Goal: Task Accomplishment & Management: Manage account settings

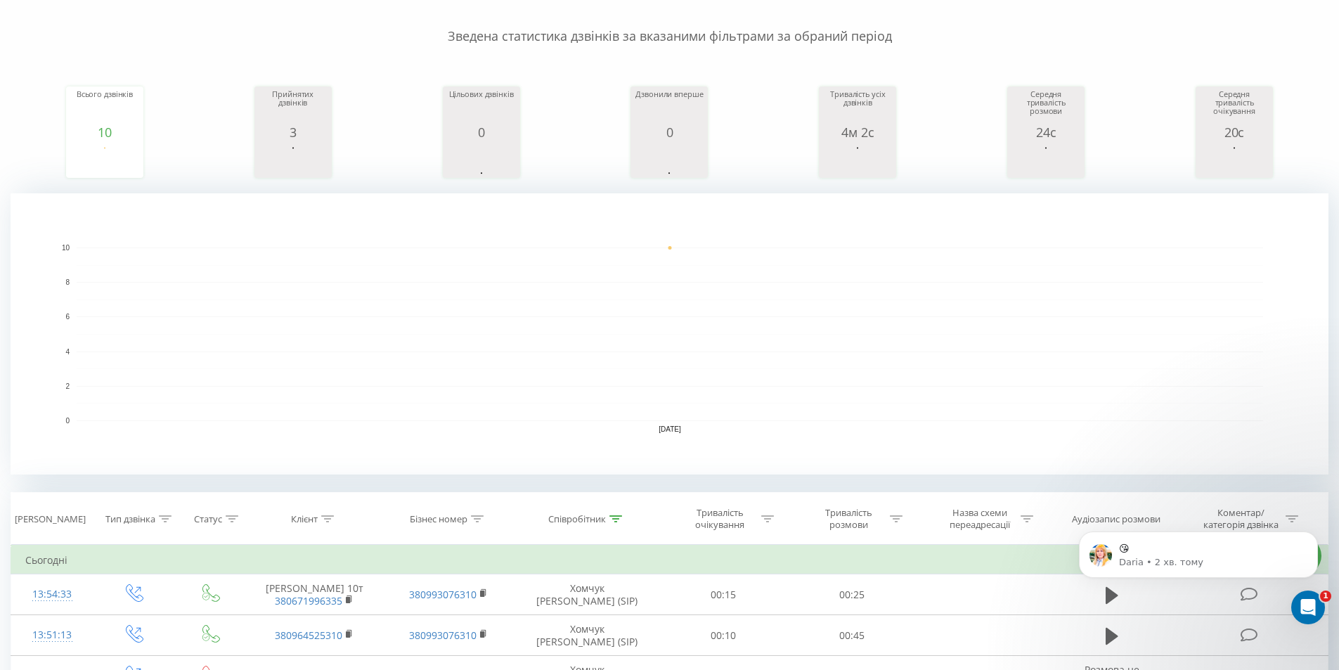
scroll to position [211, 0]
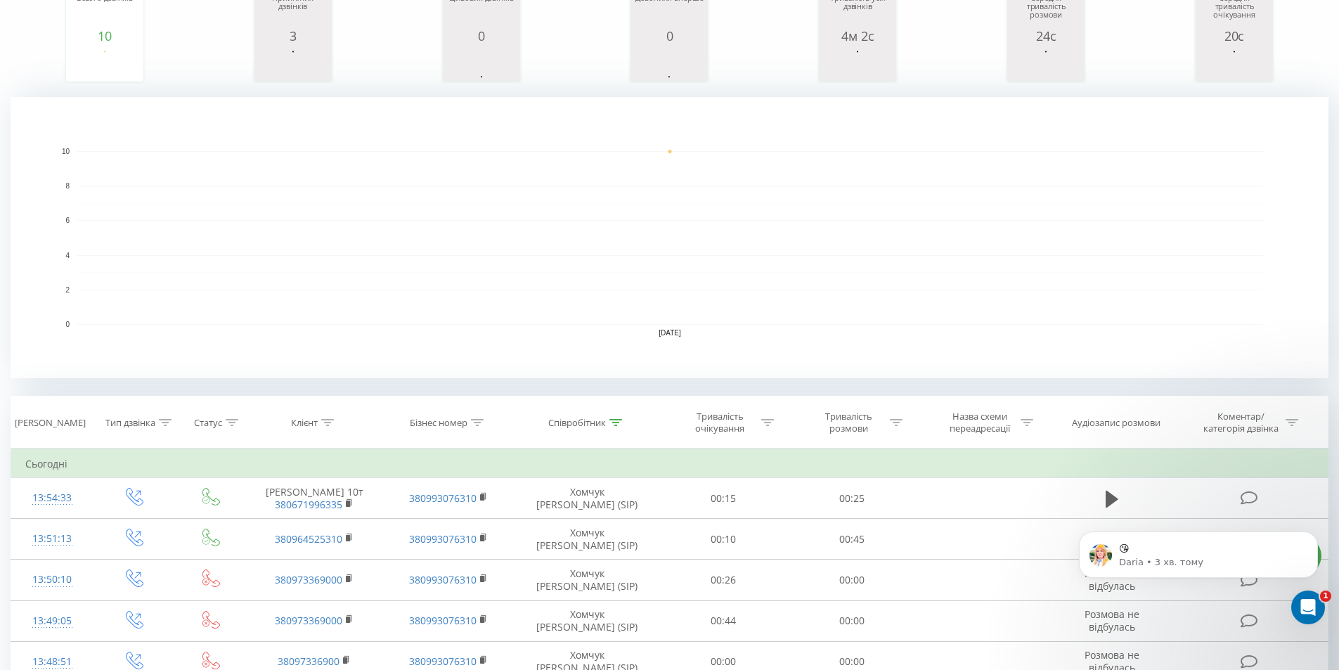
click at [167, 219] on rect "A chart." at bounding box center [670, 238] width 1186 height 174
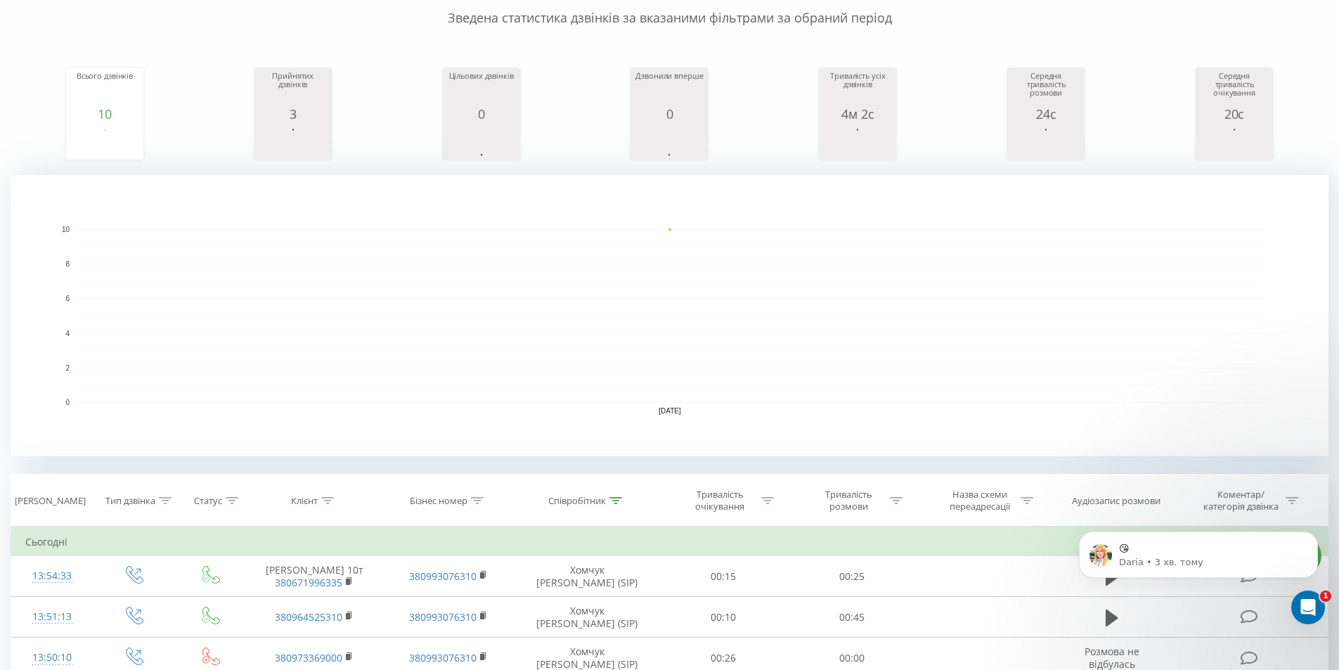
scroll to position [0, 0]
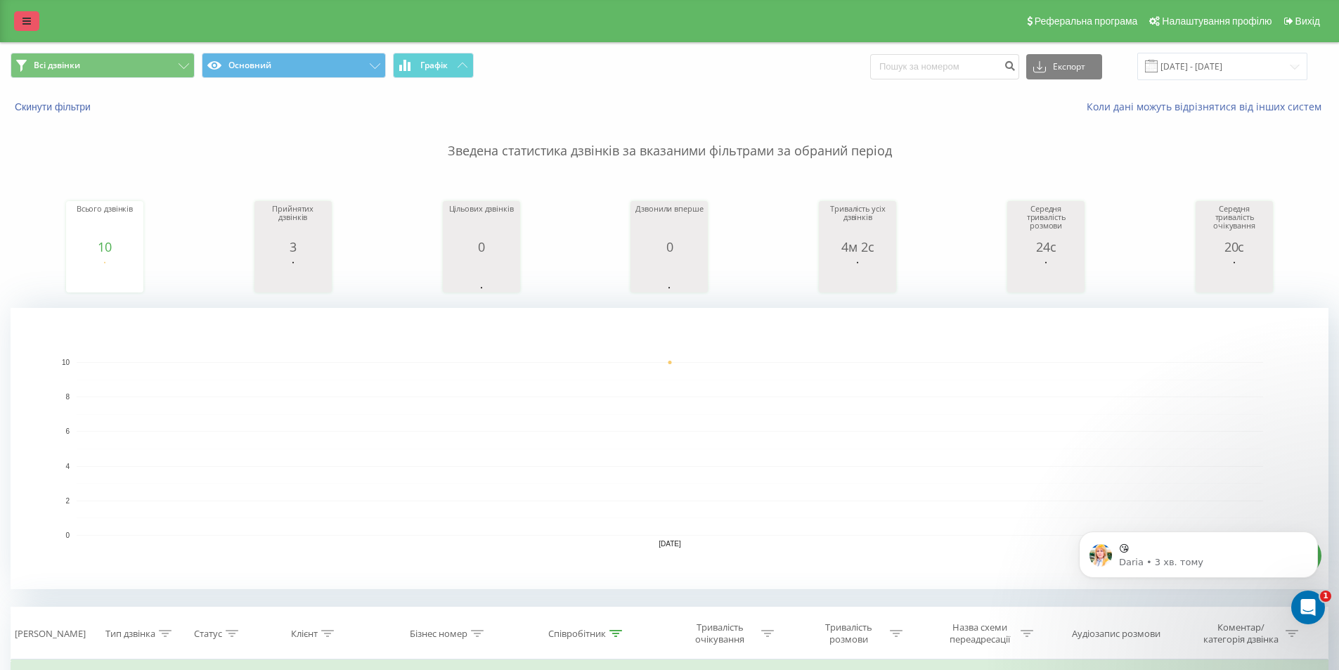
click at [27, 11] on link at bounding box center [26, 21] width 25 height 20
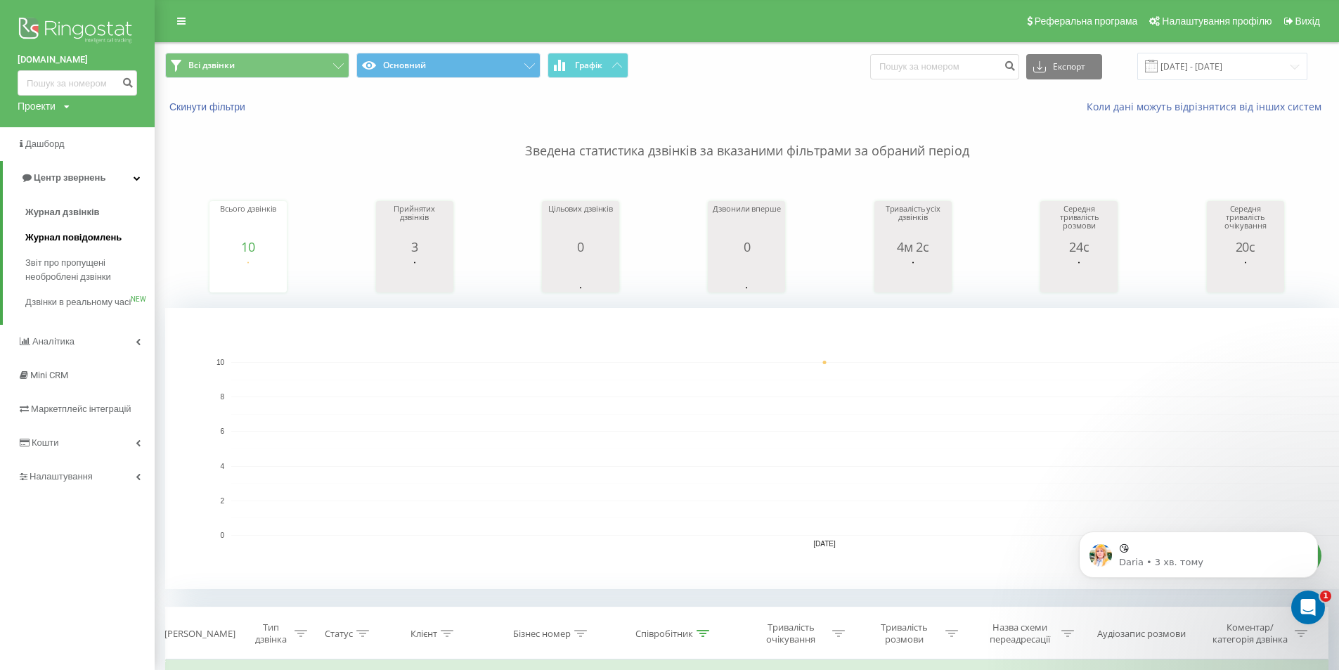
click at [81, 242] on span "Журнал повідомлень" at bounding box center [73, 238] width 96 height 14
click at [99, 231] on span "Журнал повідомлень" at bounding box center [73, 238] width 96 height 14
click at [80, 162] on link "Центр звернень" at bounding box center [79, 178] width 152 height 34
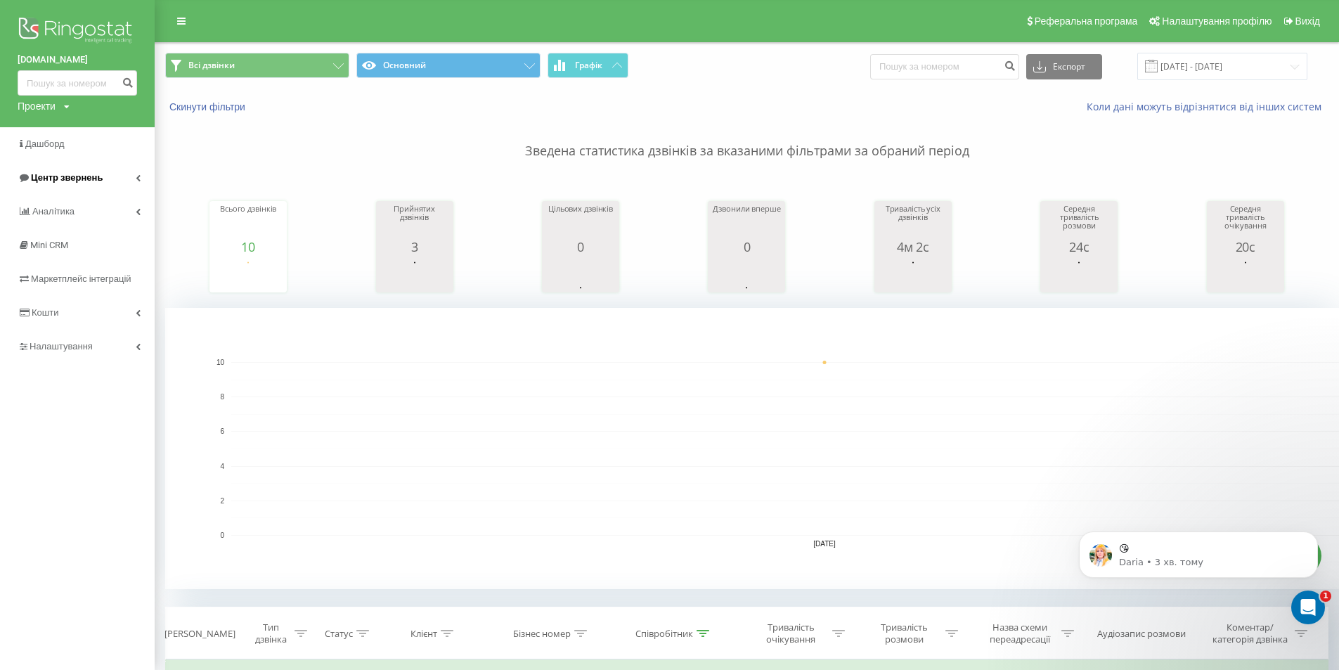
click at [86, 184] on span "Центр звернень" at bounding box center [60, 178] width 85 height 14
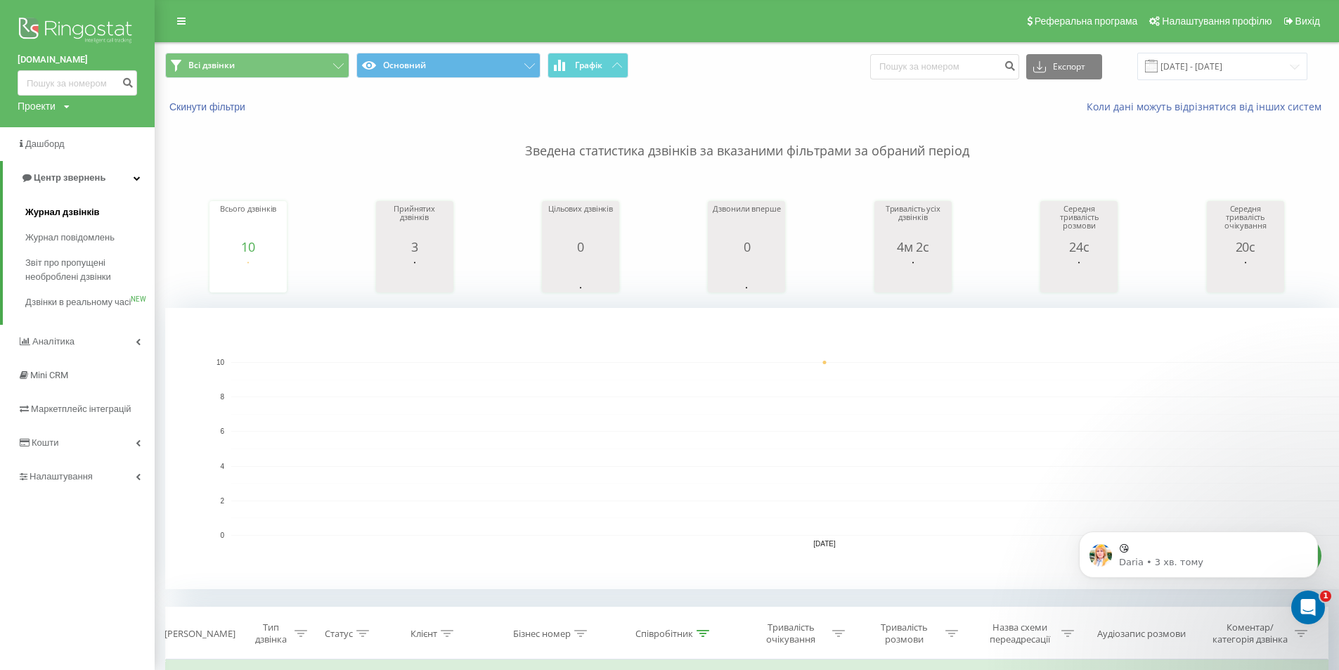
click at [98, 214] on link "Журнал дзвінків" at bounding box center [89, 212] width 129 height 25
click at [72, 238] on span "Журнал повідомлень" at bounding box center [73, 238] width 96 height 14
click at [71, 279] on span "Звіт про пропущені необроблені дзвінки" at bounding box center [86, 270] width 122 height 28
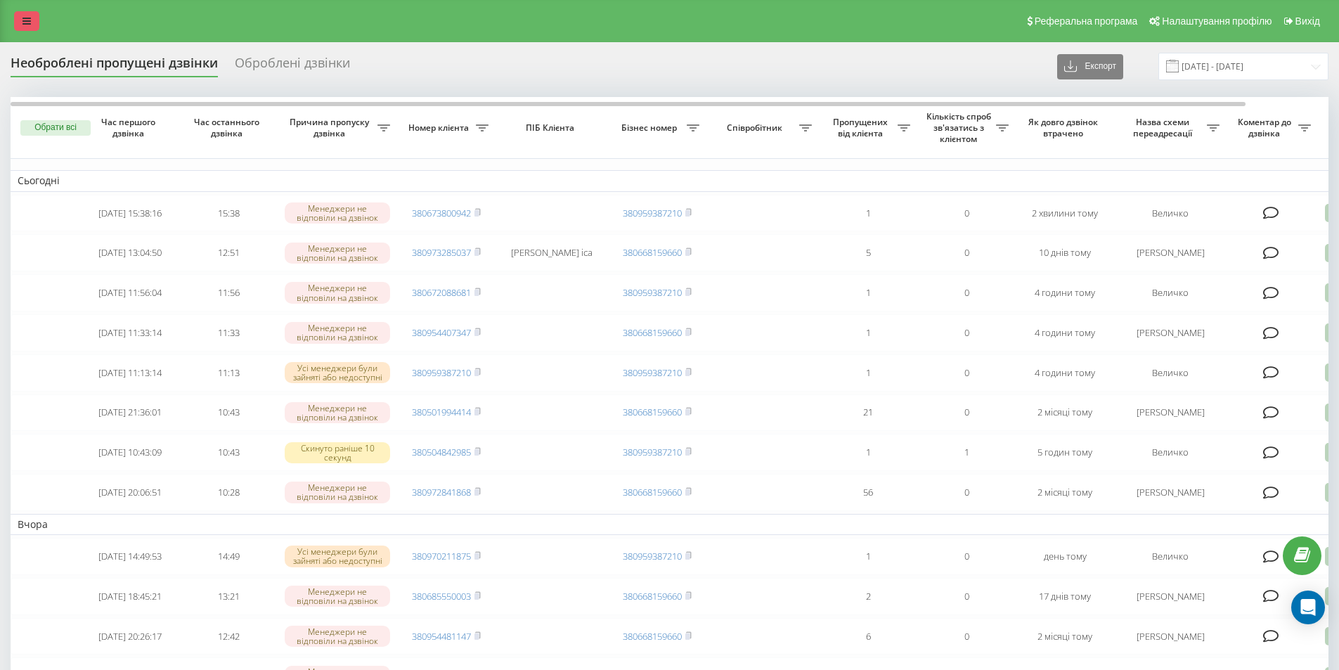
click at [26, 20] on icon at bounding box center [26, 21] width 8 height 10
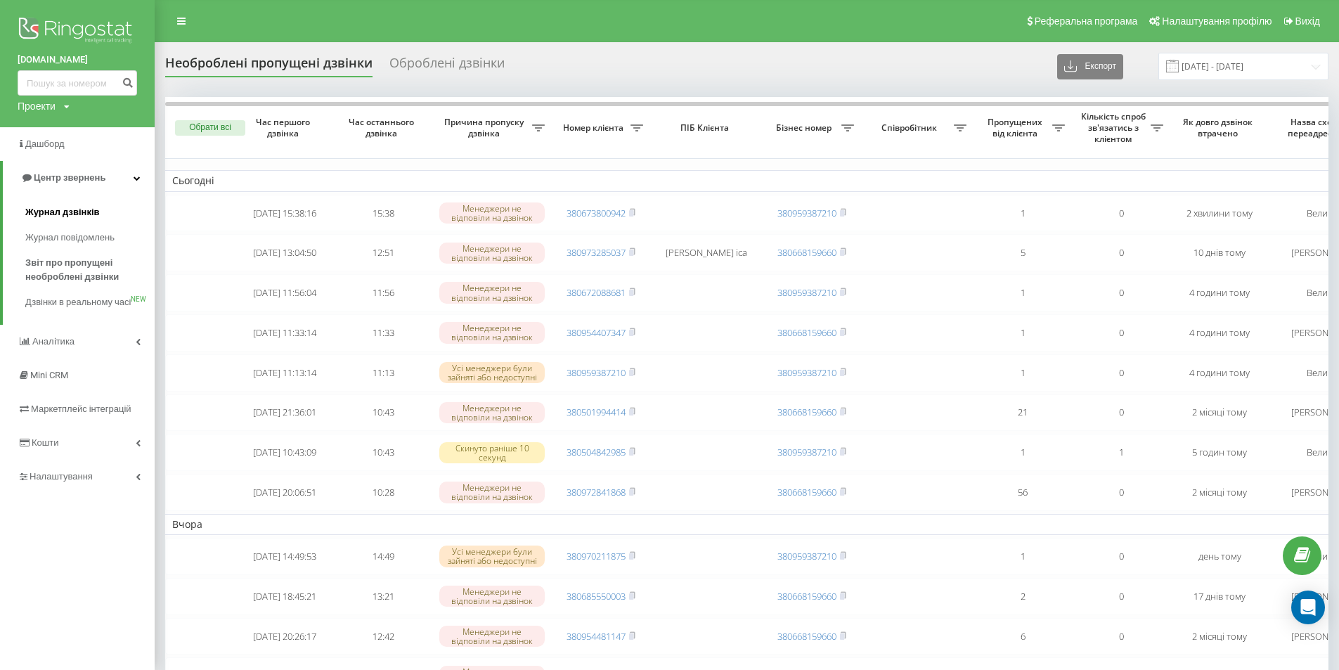
click at [39, 205] on link "Журнал дзвінків" at bounding box center [89, 212] width 129 height 25
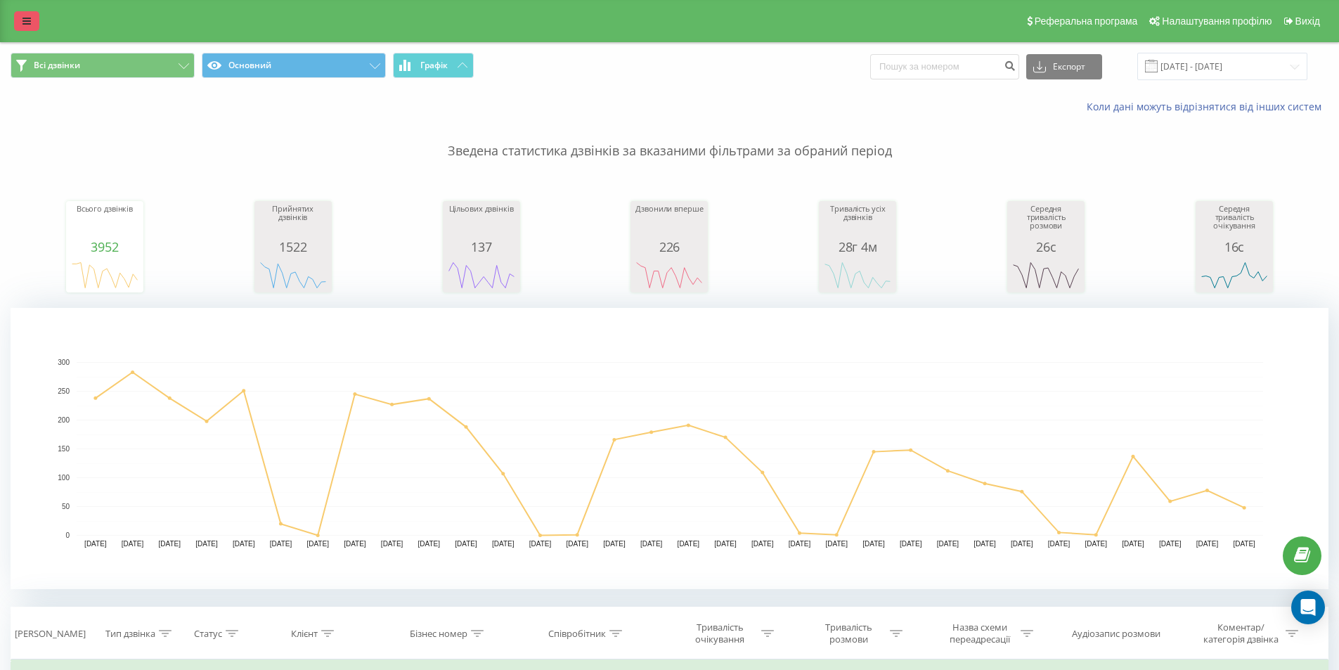
click at [28, 11] on link at bounding box center [26, 21] width 25 height 20
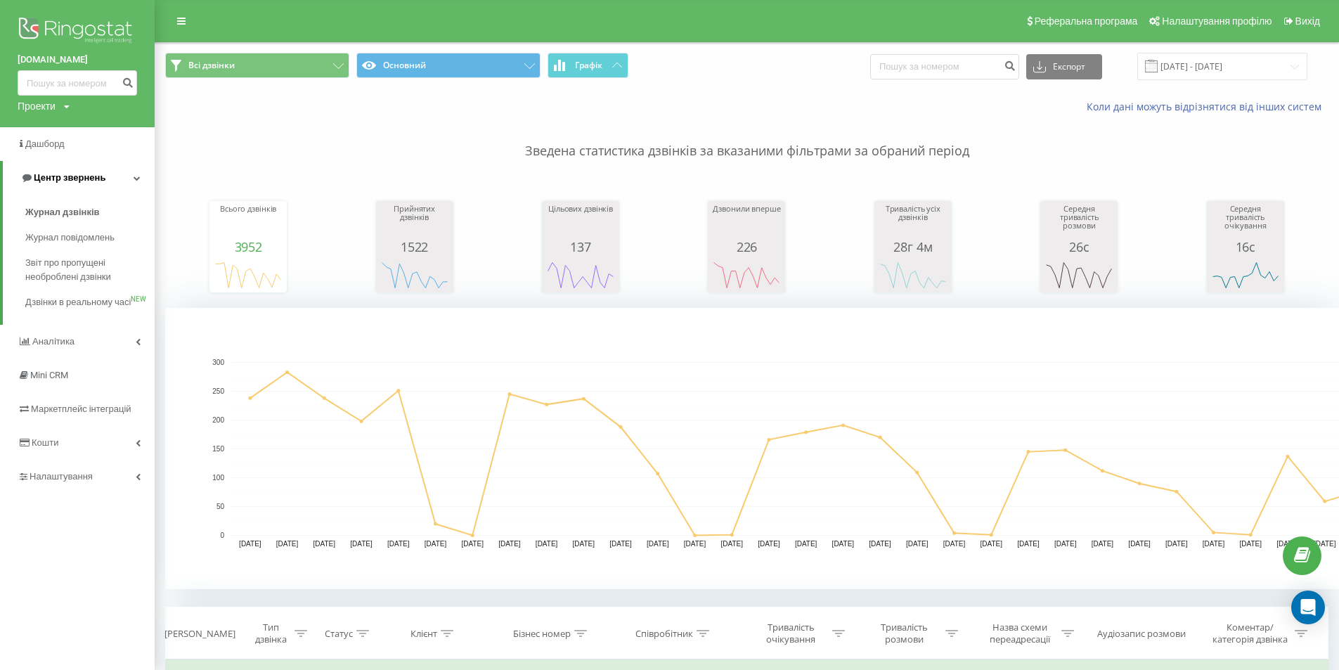
click at [55, 171] on link "Центр звернень" at bounding box center [79, 178] width 152 height 34
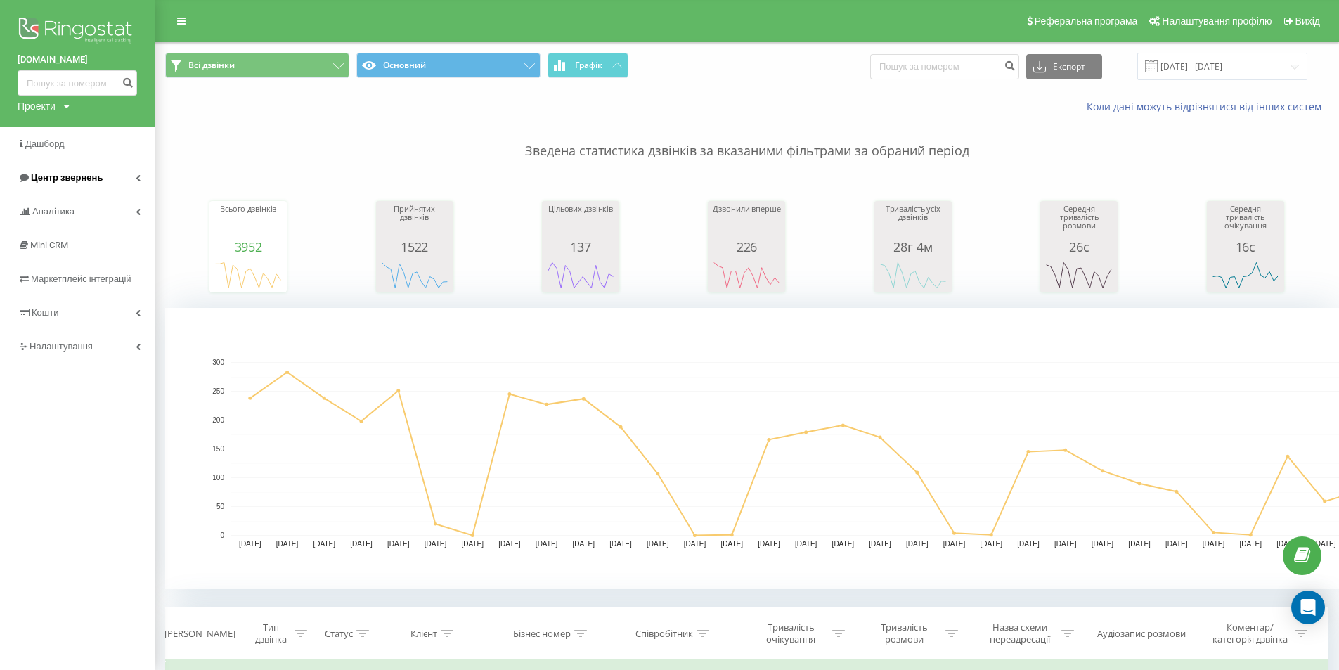
click at [53, 171] on link "Центр звернень" at bounding box center [77, 178] width 155 height 34
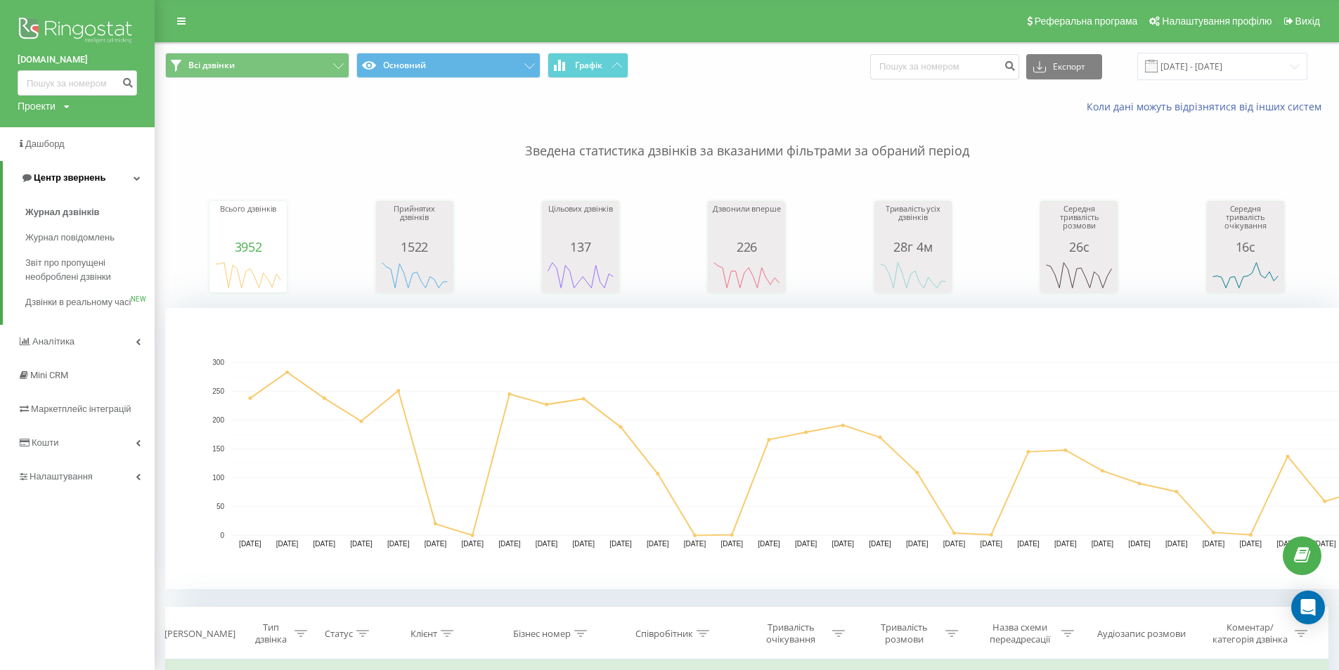
click at [46, 167] on link "Центр звернень" at bounding box center [79, 178] width 152 height 34
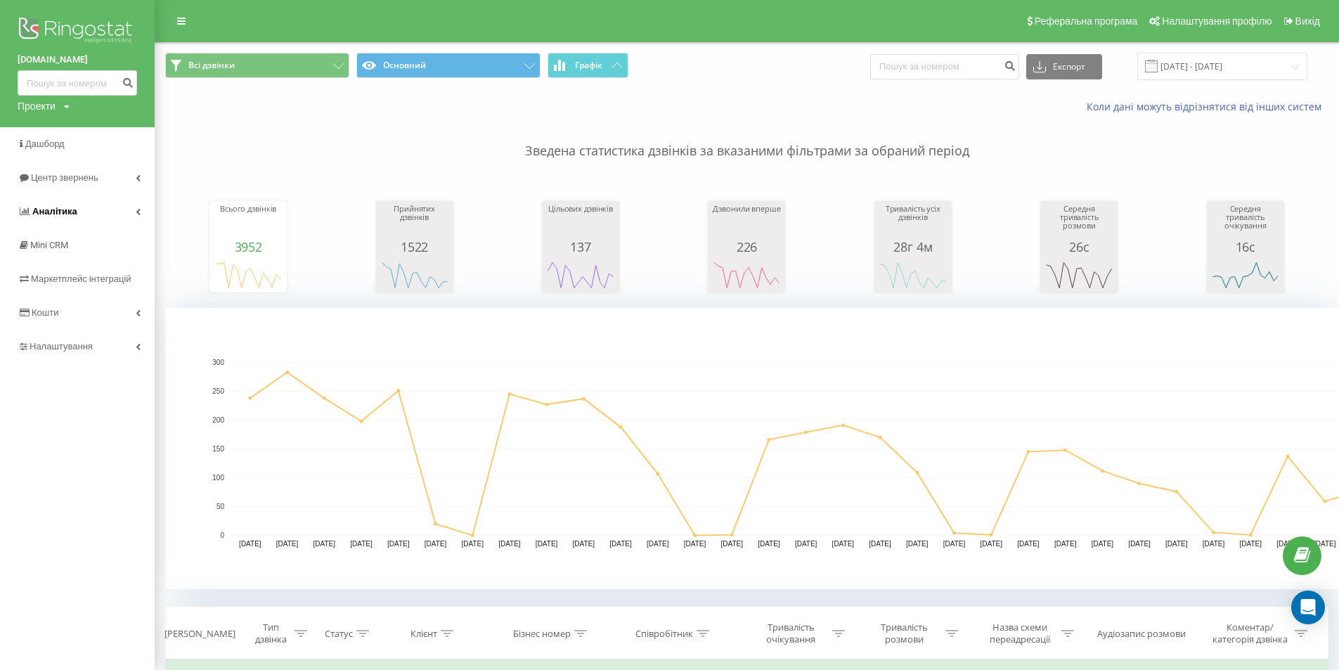
click at [68, 206] on span "Аналiтика" at bounding box center [48, 212] width 60 height 14
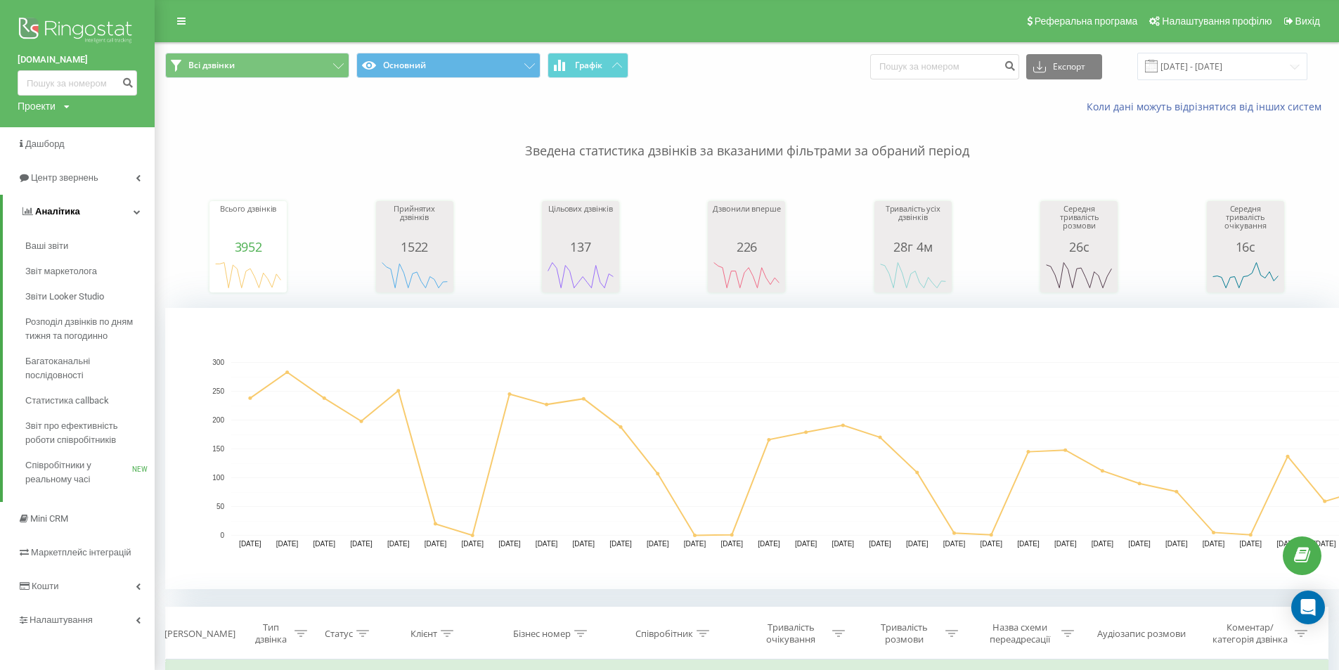
click at [59, 211] on span "Аналiтика" at bounding box center [57, 211] width 45 height 11
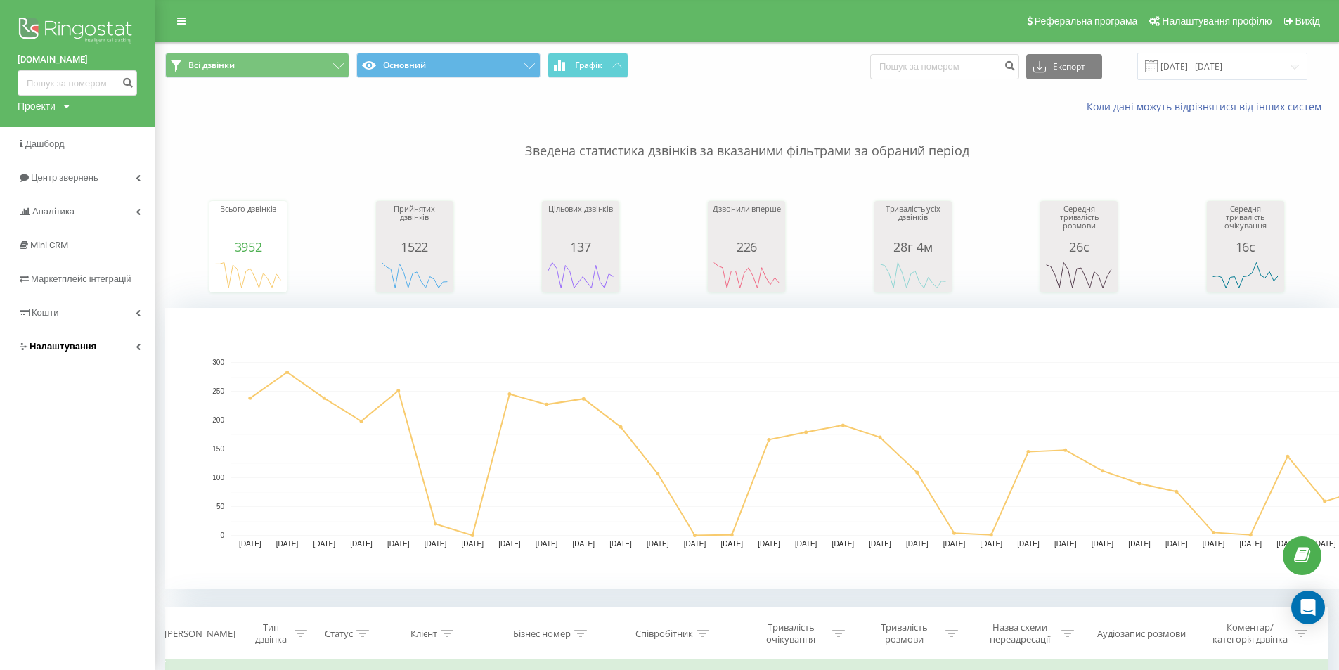
click at [104, 351] on link "Налаштування" at bounding box center [77, 347] width 155 height 34
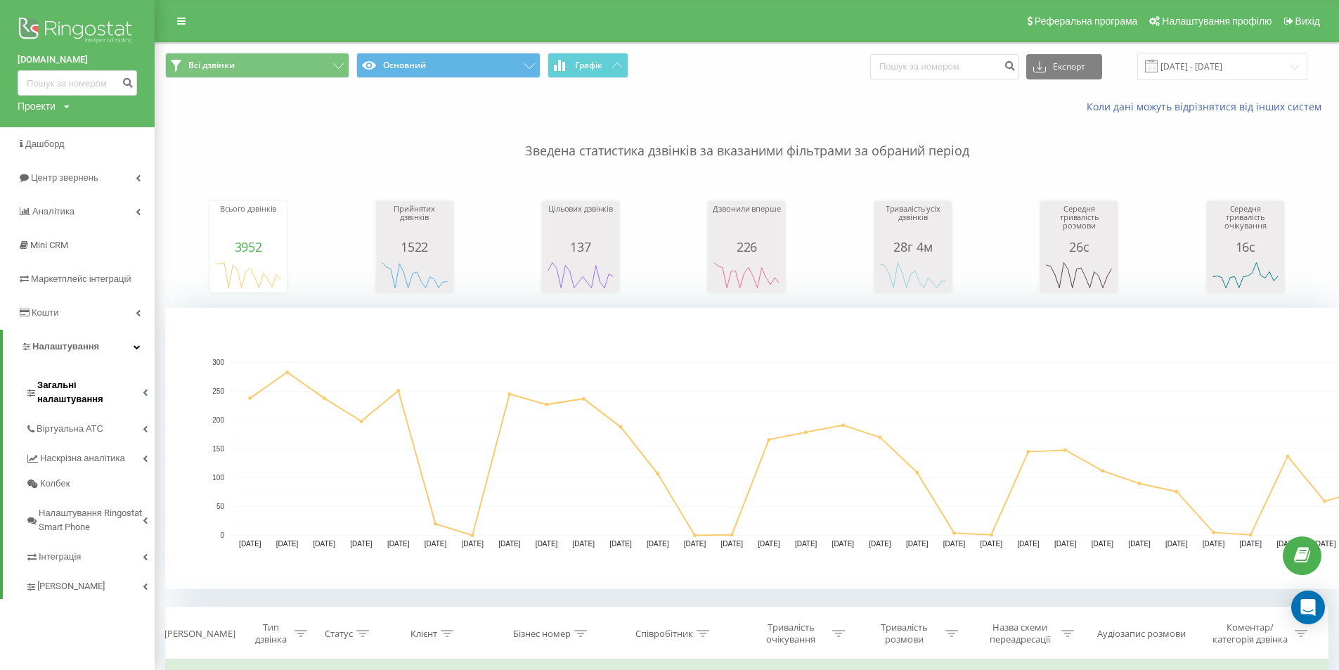
click at [106, 385] on span "Загальні налаштування" at bounding box center [89, 392] width 105 height 28
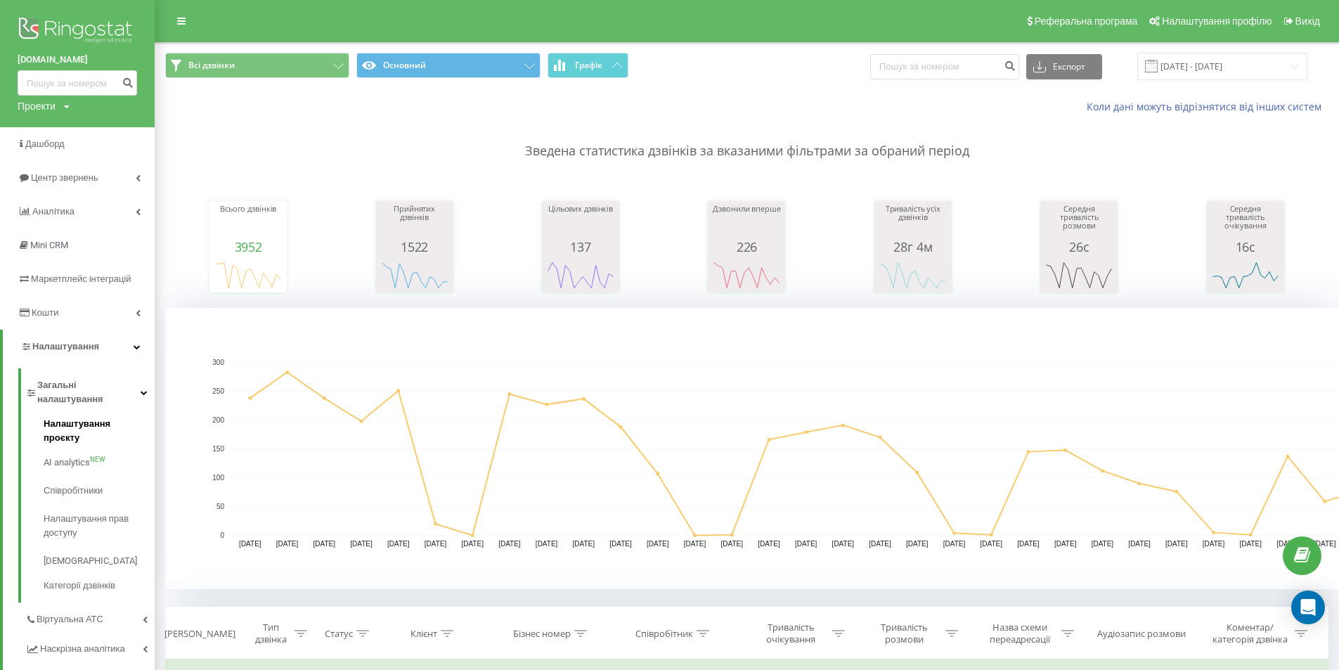
click at [116, 417] on span "Налаштування проєкту" at bounding box center [96, 431] width 104 height 28
click at [95, 470] on span "Співробітники" at bounding box center [76, 477] width 65 height 14
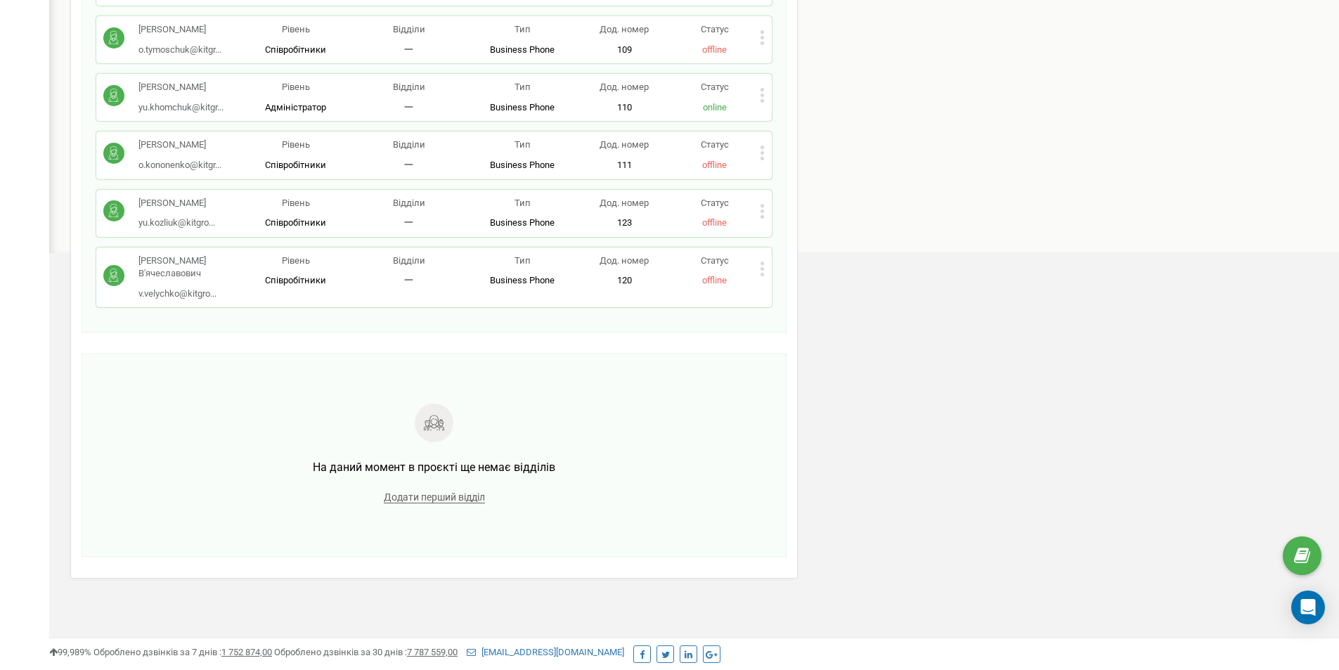
scroll to position [612, 0]
click at [760, 219] on icon at bounding box center [762, 211] width 5 height 15
click at [406, 210] on p "Відділи" at bounding box center [408, 203] width 113 height 13
click at [176, 210] on p "[PERSON_NAME]" at bounding box center [176, 203] width 77 height 13
click at [164, 210] on p "[PERSON_NAME]" at bounding box center [176, 203] width 77 height 13
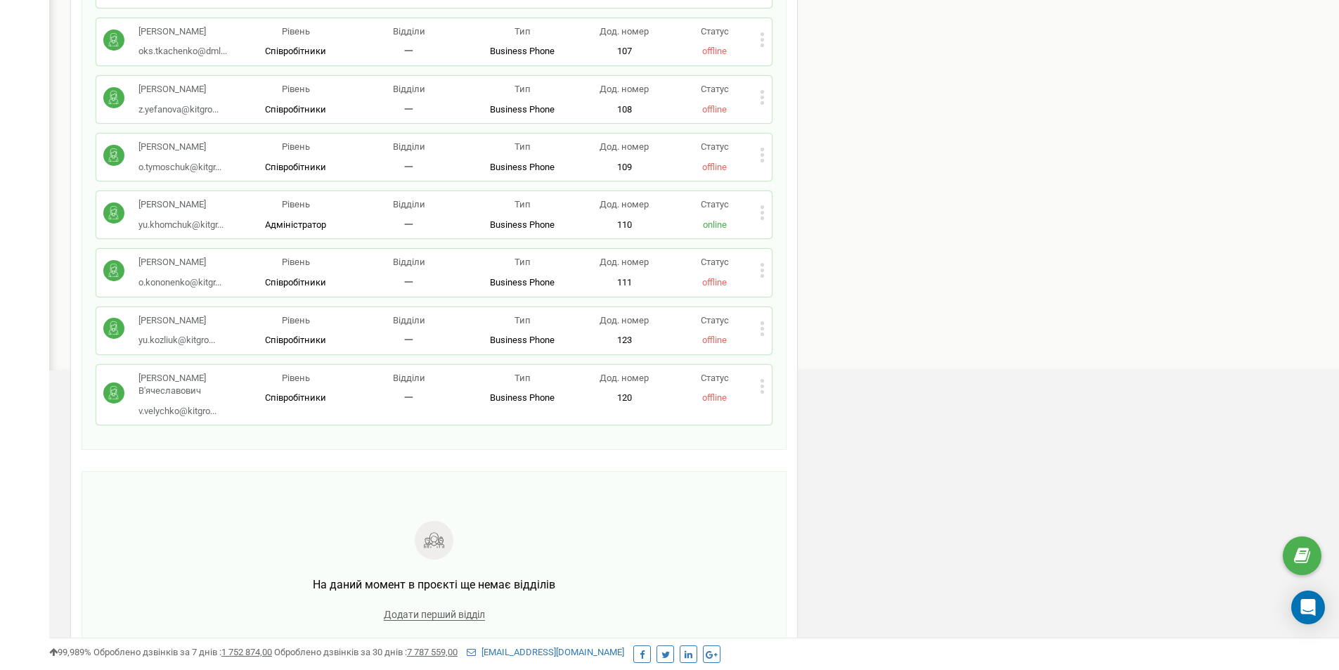
scroll to position [472, 0]
click at [150, 271] on p "[PERSON_NAME]" at bounding box center [179, 263] width 83 height 13
click at [761, 337] on icon at bounding box center [762, 330] width 5 height 15
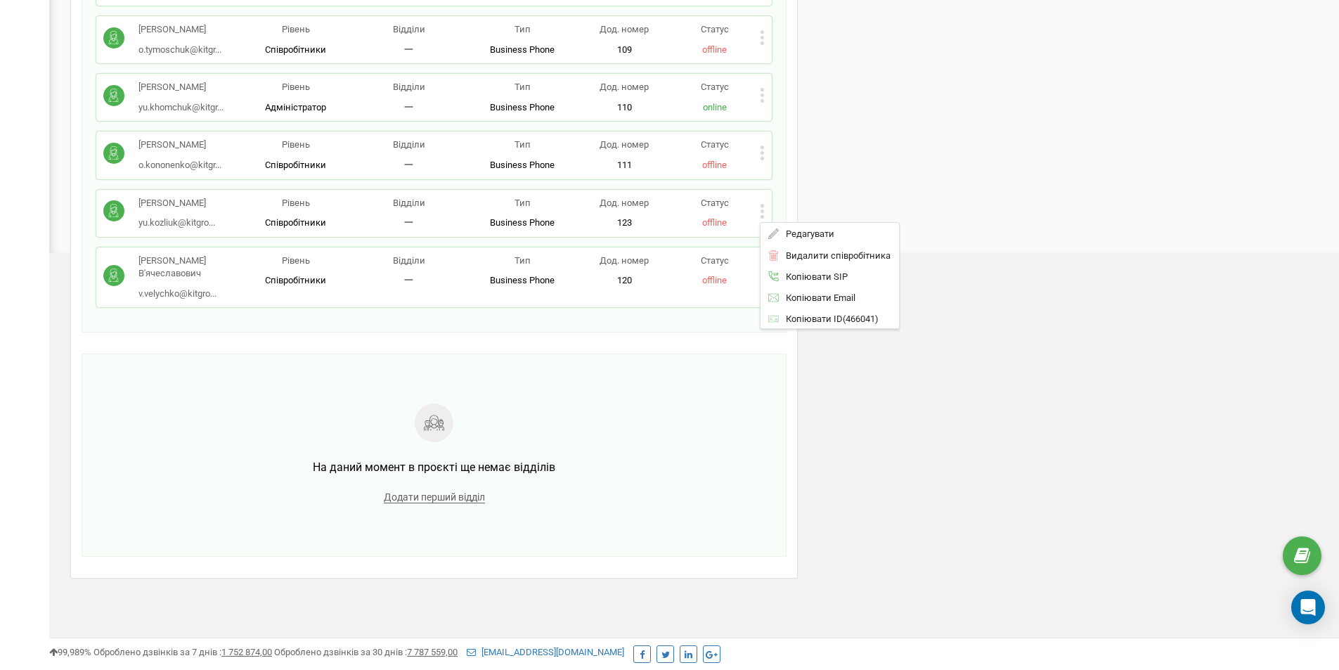
scroll to position [682, 0]
click at [355, 359] on div "На даний момент в проєкті ще немає відділів Додати перший відділ" at bounding box center [434, 455] width 705 height 203
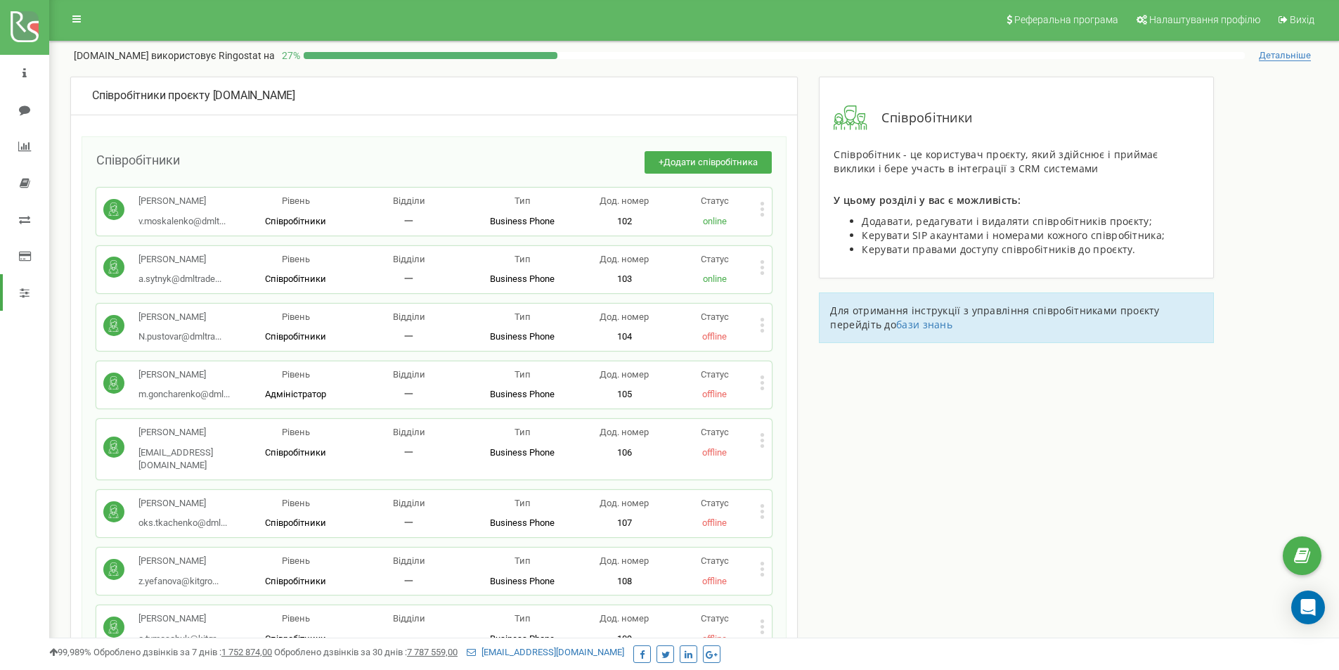
scroll to position [0, 0]
click at [763, 206] on icon at bounding box center [763, 205] width 4 height 4
click at [234, 473] on div "[PERSON_NAME] [PERSON_NAME][EMAIL_ADDRESS][DOMAIN_NAME] [DOMAIN_NAME][EMAIL_ADD…" at bounding box center [171, 450] width 136 height 46
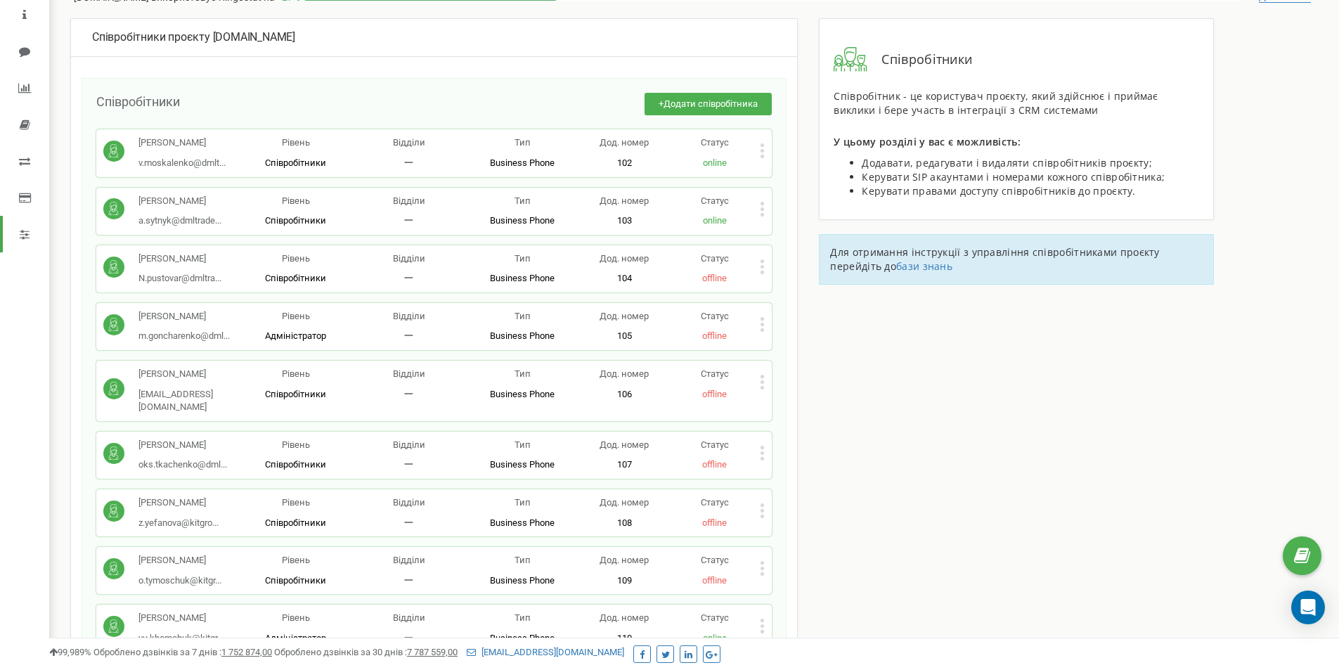
scroll to position [141, 0]
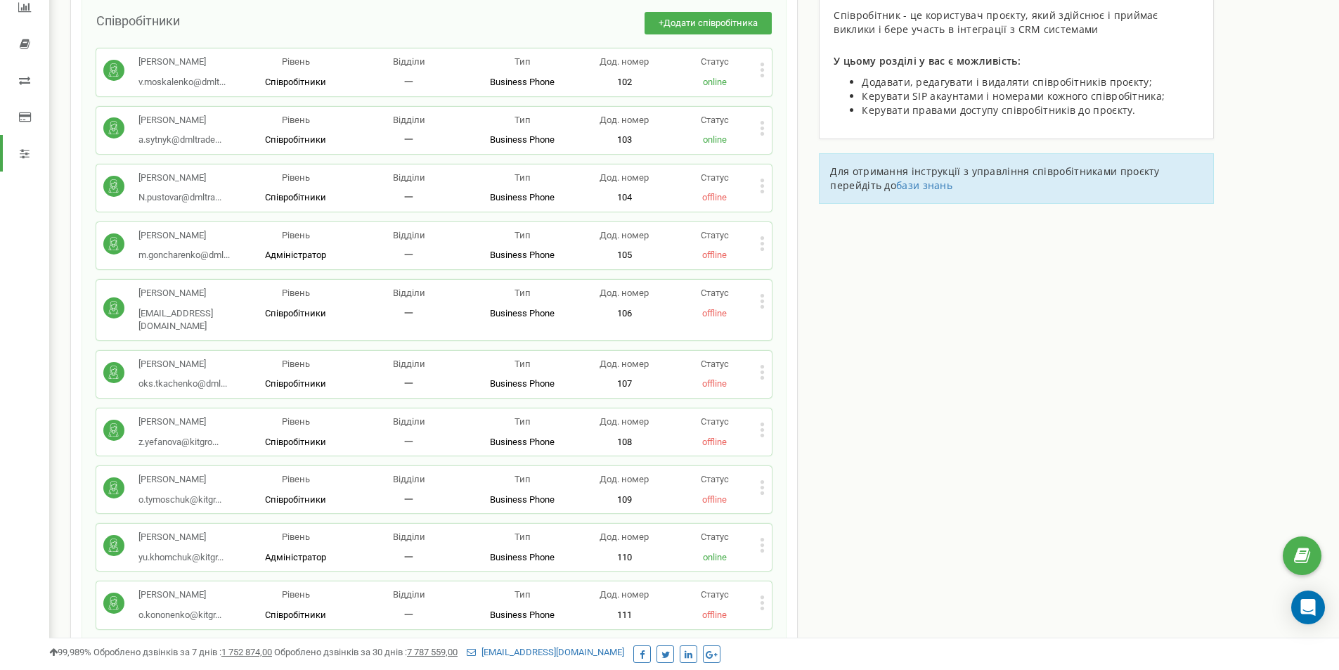
drag, startPoint x: 191, startPoint y: 470, endPoint x: 131, endPoint y: 457, distance: 61.2
click at [131, 448] on div "[PERSON_NAME]... [EMAIL_ADDRESS][DOMAIN_NAME]" at bounding box center [171, 431] width 136 height 33
copy p "[PERSON_NAME]"
drag, startPoint x: 188, startPoint y: 548, endPoint x: 123, endPoint y: 538, distance: 65.4
click at [123, 506] on div "[PERSON_NAME]... [EMAIL_ADDRESS][DOMAIN_NAME]" at bounding box center [171, 489] width 136 height 33
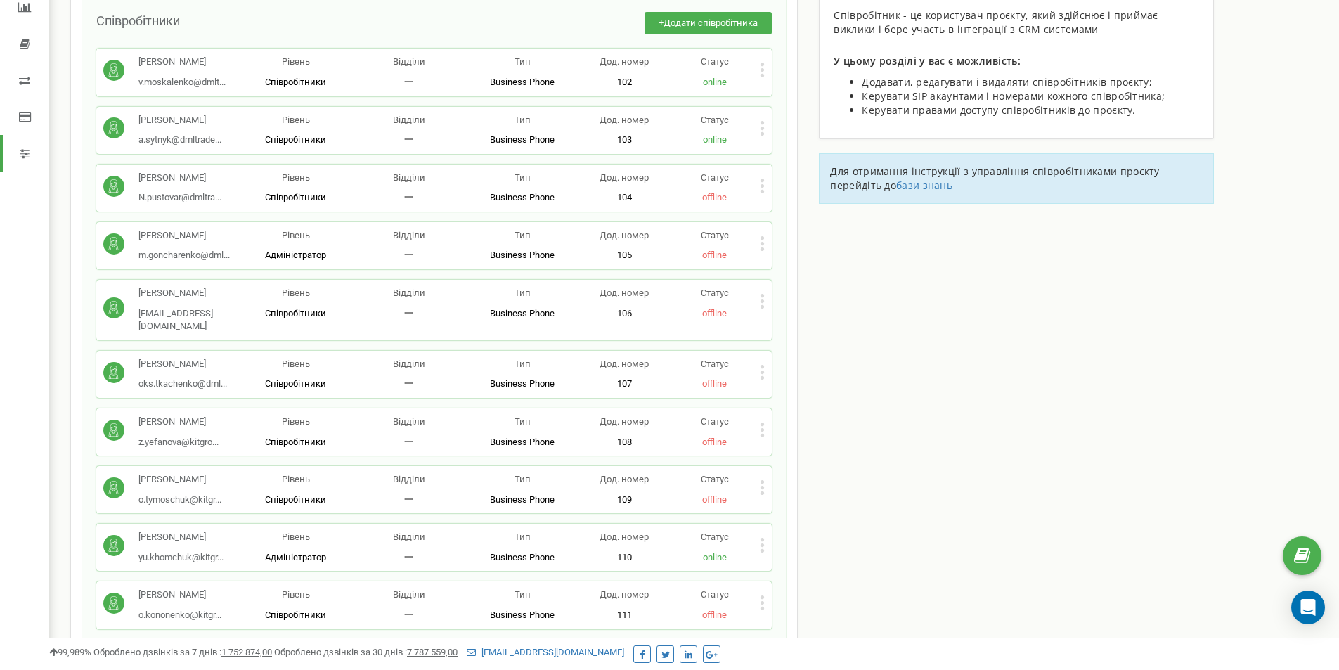
copy p "[PERSON_NAME]"
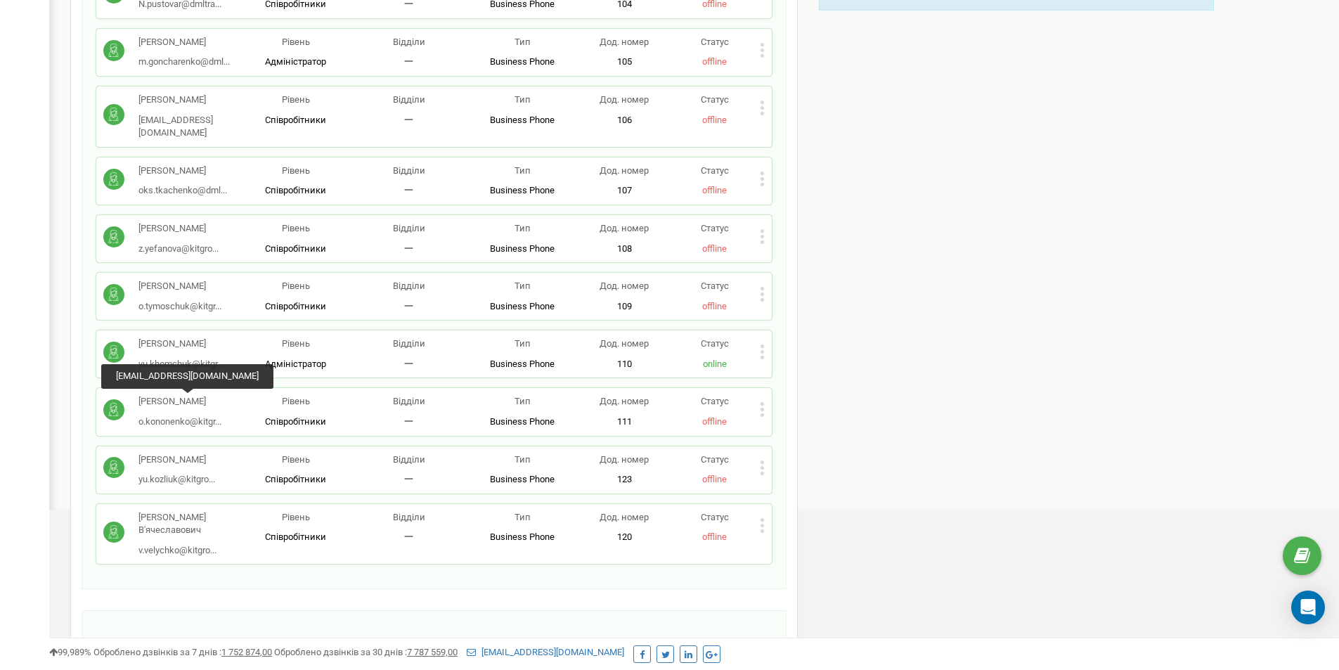
scroll to position [351, 0]
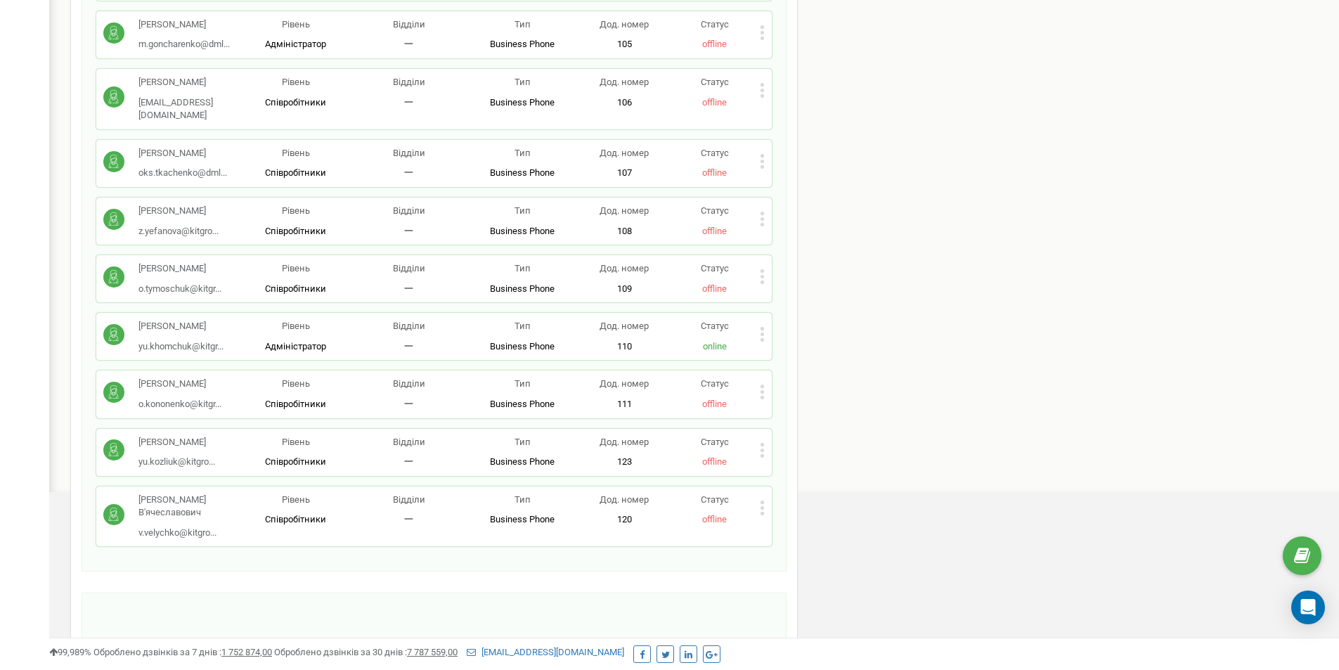
click at [199, 449] on p "[PERSON_NAME]" at bounding box center [176, 442] width 77 height 13
drag, startPoint x: 196, startPoint y: 462, endPoint x: 140, endPoint y: 442, distance: 59.6
click at [140, 418] on div "[PERSON_NAME] o.kononenko@kitgr... [EMAIL_ADDRESS][DOMAIN_NAME] Рівень Співробі…" at bounding box center [433, 393] width 675 height 47
copy p "[PERSON_NAME]"
drag, startPoint x: 192, startPoint y: 531, endPoint x: 137, endPoint y: 517, distance: 56.4
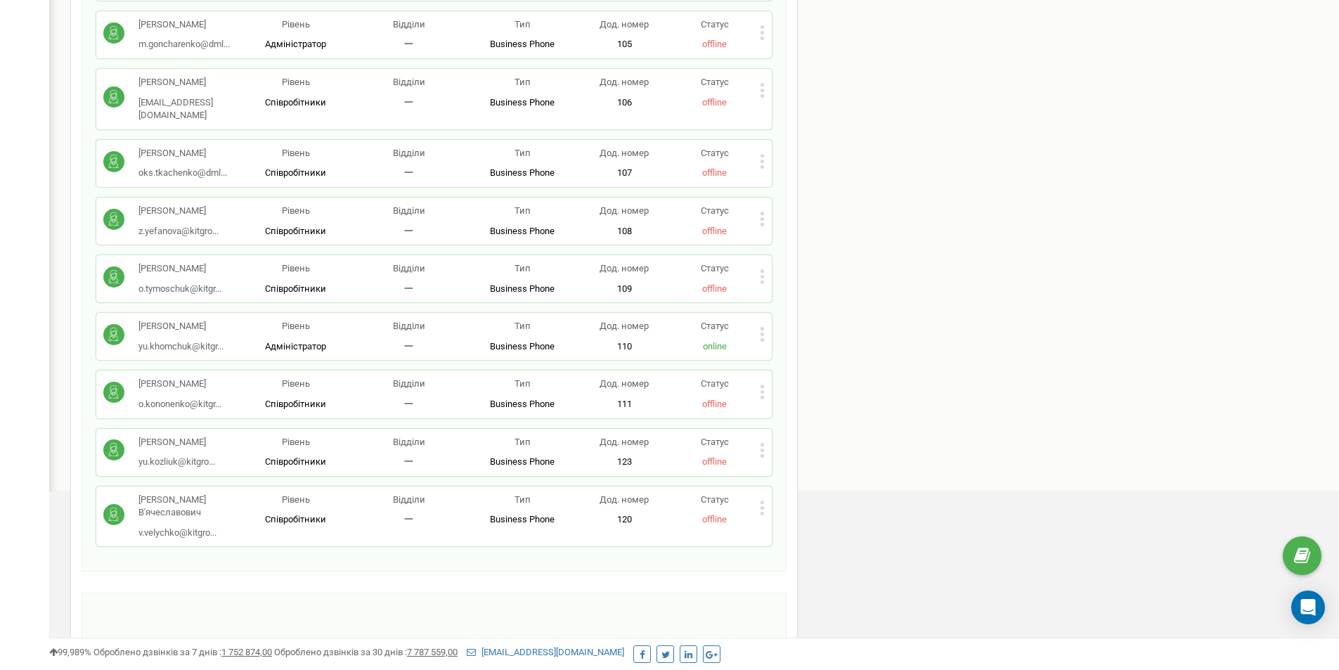
click at [137, 469] on div "[PERSON_NAME]... [EMAIL_ADDRESS][DOMAIN_NAME]" at bounding box center [171, 452] width 136 height 33
copy p "[PERSON_NAME]"
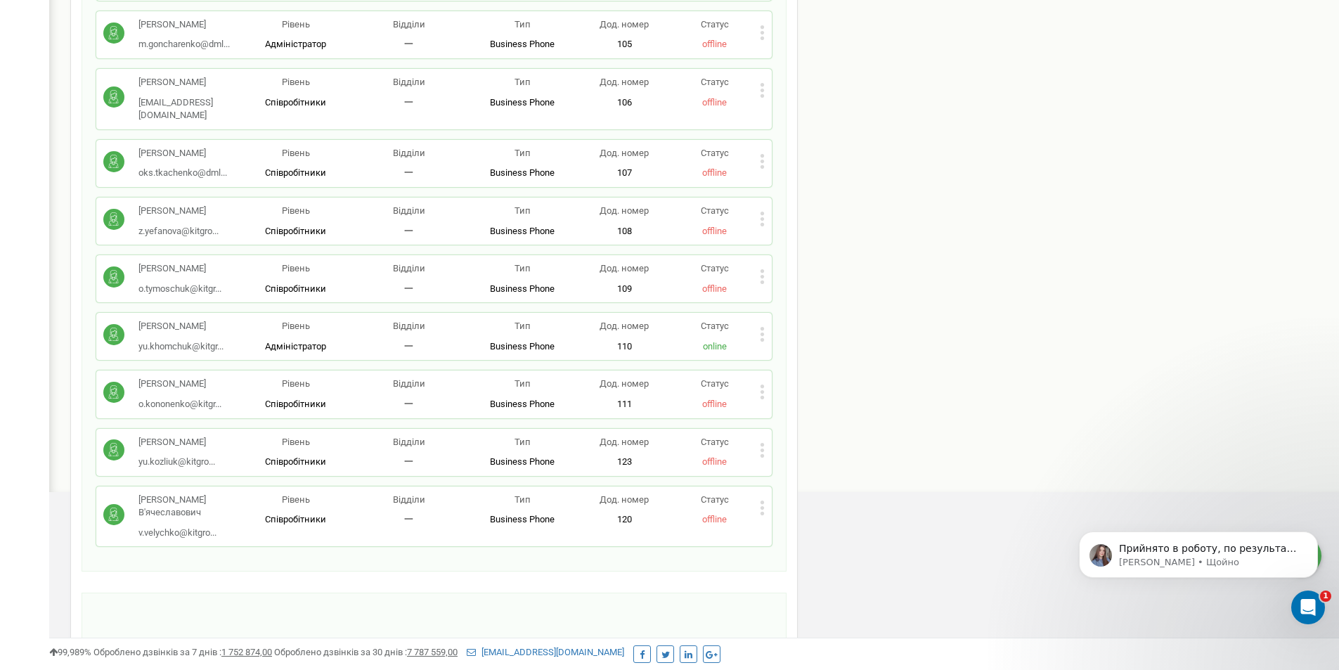
scroll to position [0, 0]
drag, startPoint x: 1073, startPoint y: 223, endPoint x: 1093, endPoint y: 192, distance: 36.7
click at [1078, 220] on div "Співробітники проєкту [DOMAIN_NAME] Співробітники + Додати співробітника [PERSO…" at bounding box center [694, 318] width 1269 height 1182
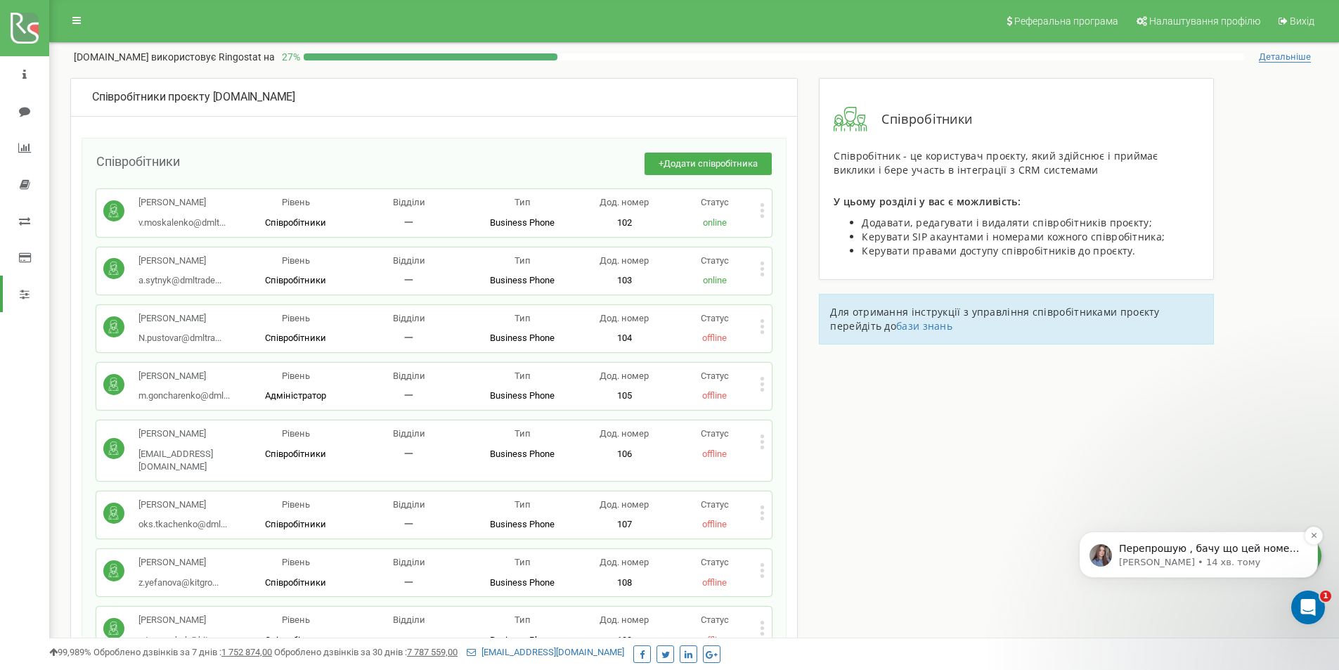
click at [1159, 566] on p "[PERSON_NAME] • 14 хв. тому" at bounding box center [1209, 562] width 181 height 13
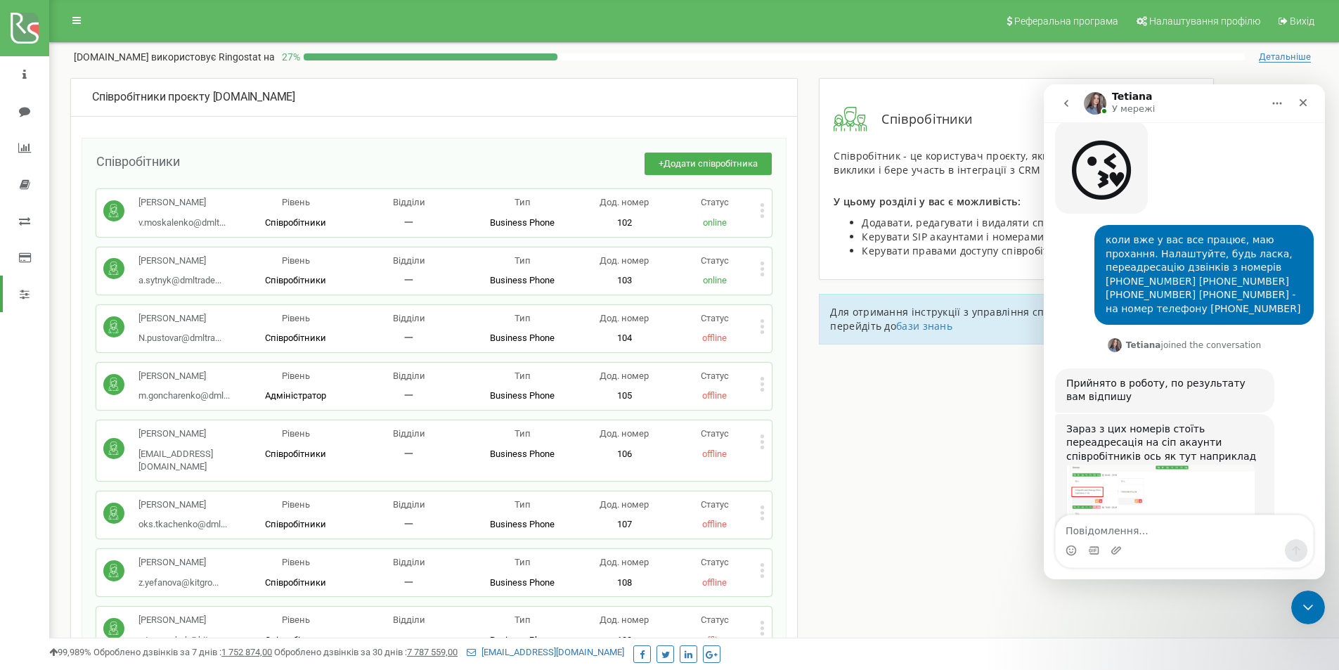
scroll to position [4381, 0]
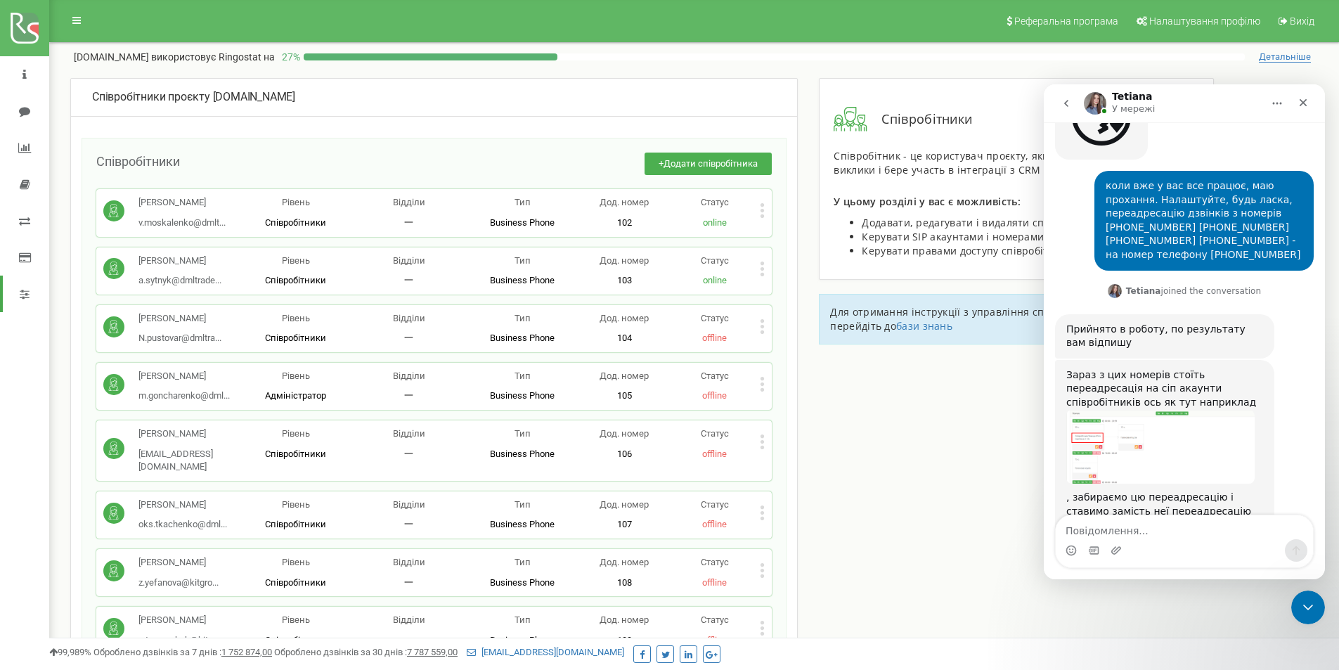
click at [143, 106] on div "Співробітники проєкту [DOMAIN_NAME]" at bounding box center [434, 98] width 726 height 38
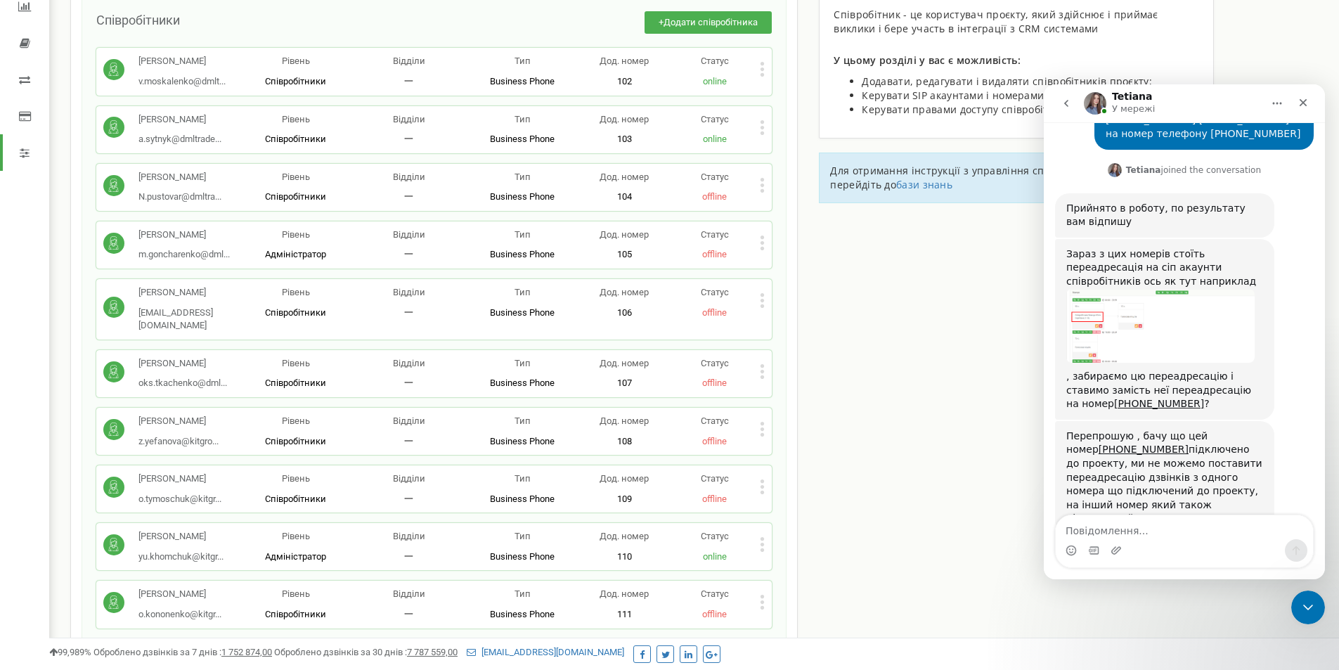
scroll to position [281, 0]
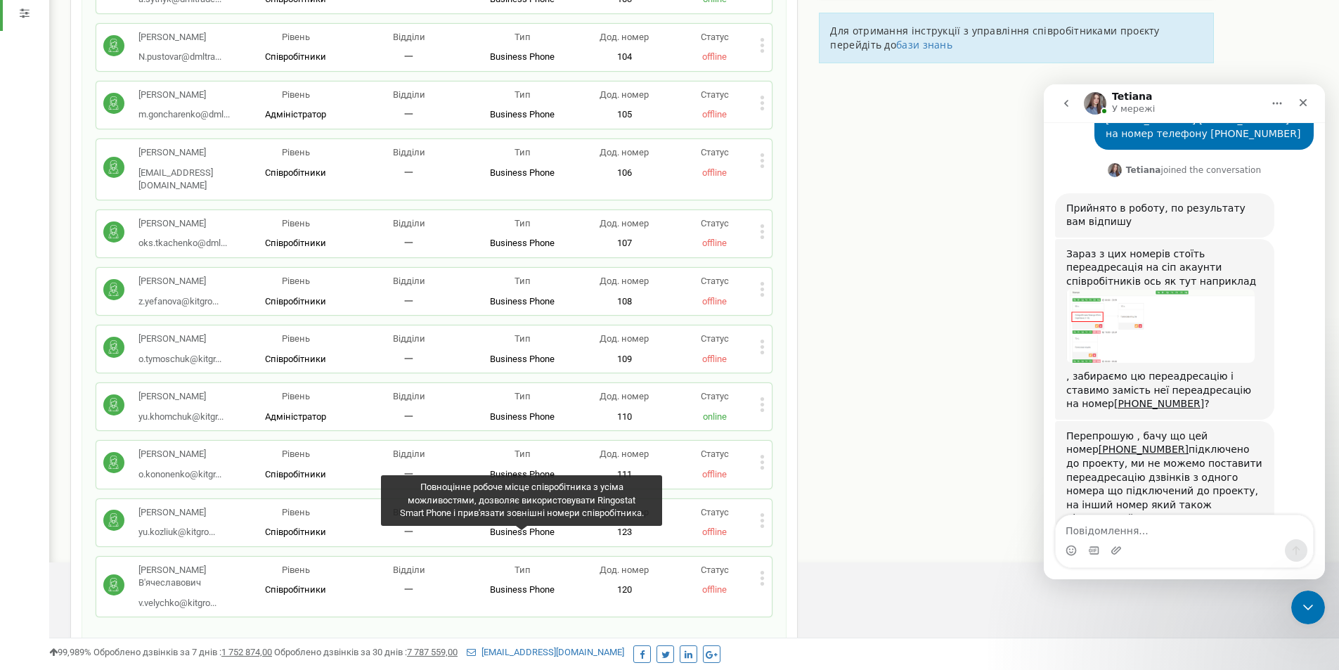
click at [936, 611] on div "Співробітники проєкту [DOMAIN_NAME] Співробітники + Додати співробітника [PERSO…" at bounding box center [694, 388] width 1269 height 1182
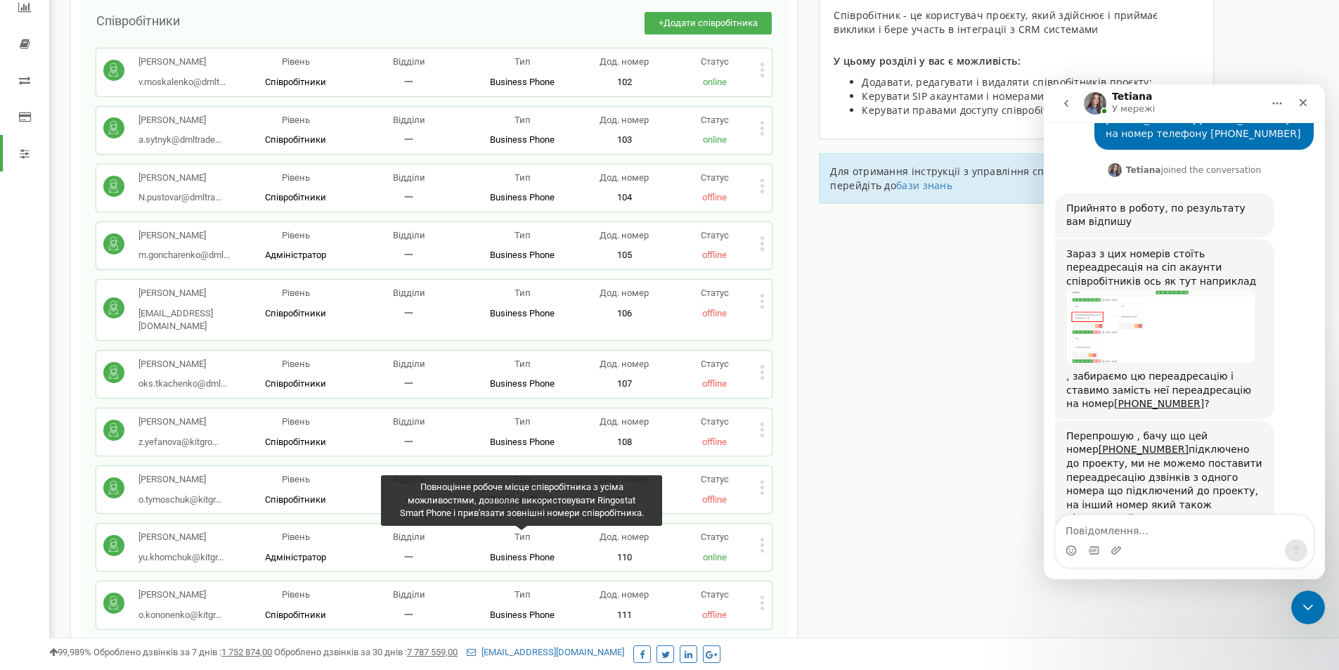
scroll to position [0, 0]
